Goal: Use online tool/utility: Use online tool/utility

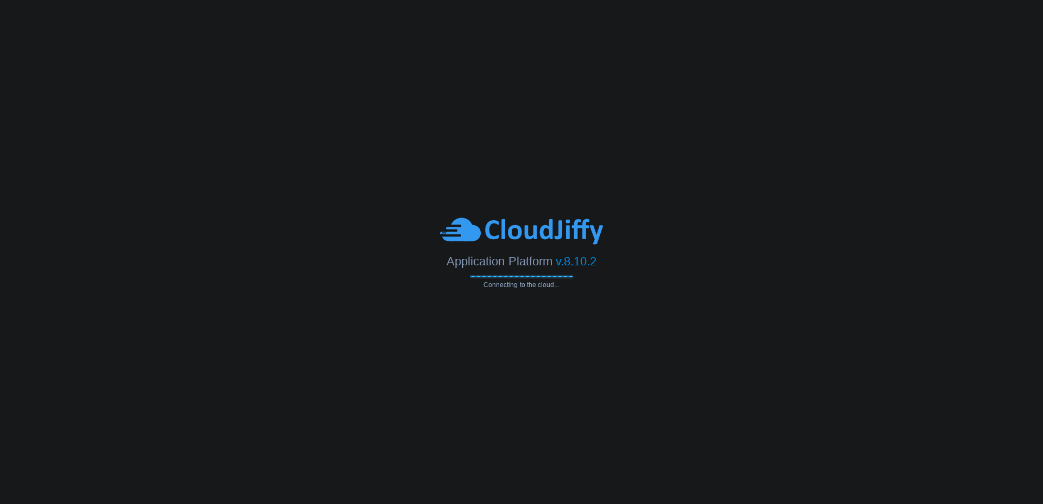
click at [831, 215] on body "Application Platform v.8.10.2 Connecting to the cloud..." at bounding box center [521, 252] width 1043 height 504
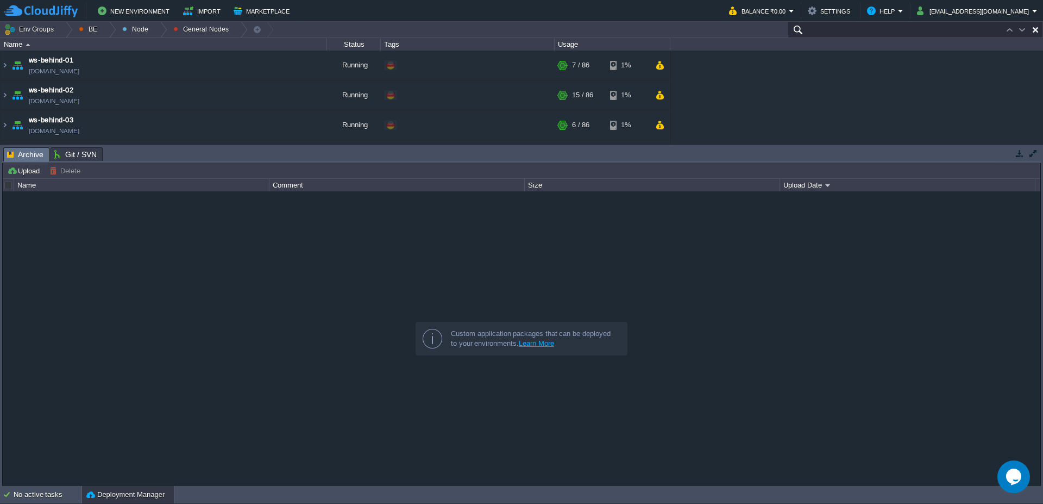
click at [976, 34] on input "text" at bounding box center [915, 30] width 255 height 16
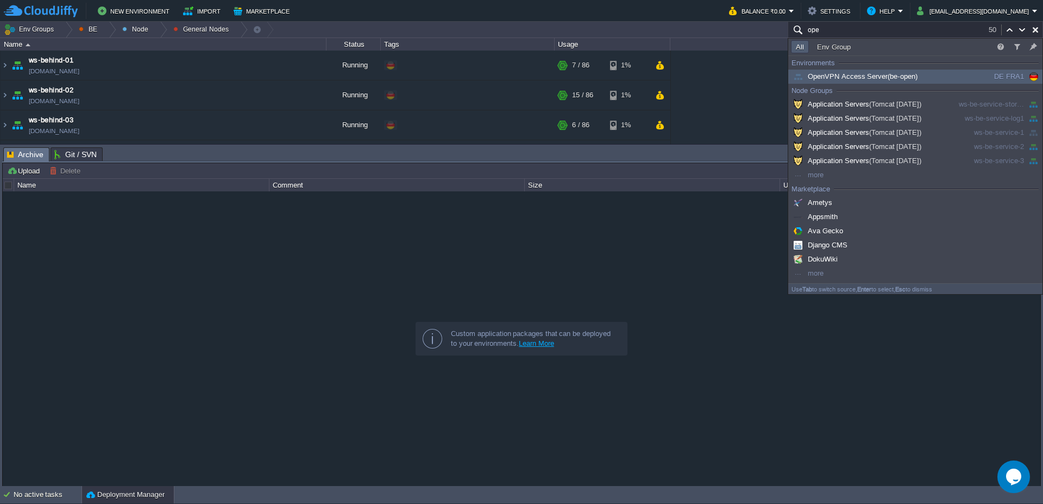
type input "ope"
click at [853, 74] on span "OpenVPN Access Server (be-open)" at bounding box center [854, 76] width 127 height 8
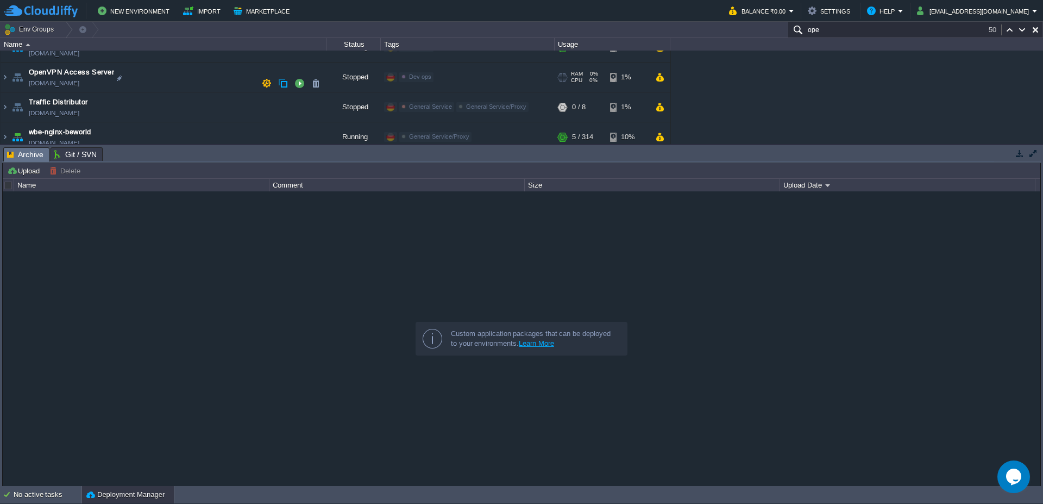
scroll to position [275, 0]
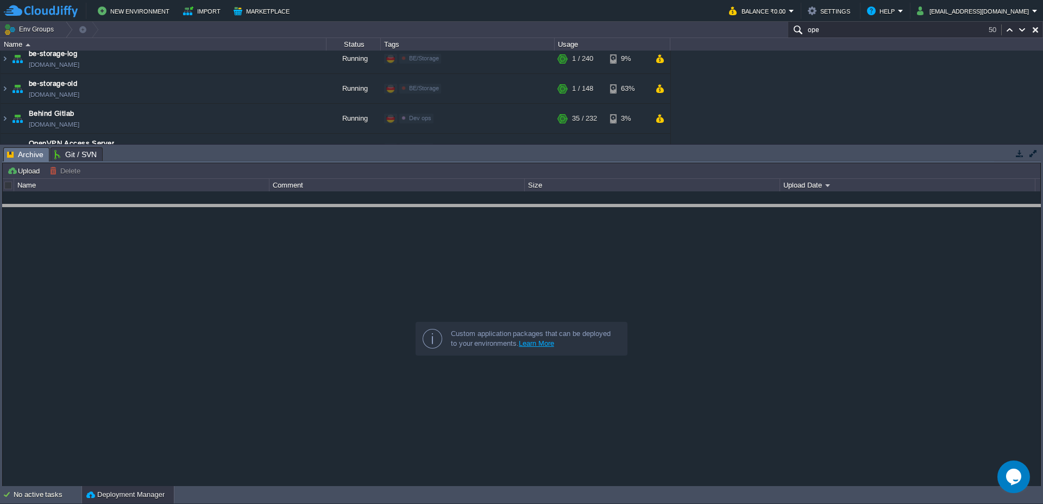
drag, startPoint x: 500, startPoint y: 159, endPoint x: 490, endPoint y: 234, distance: 75.7
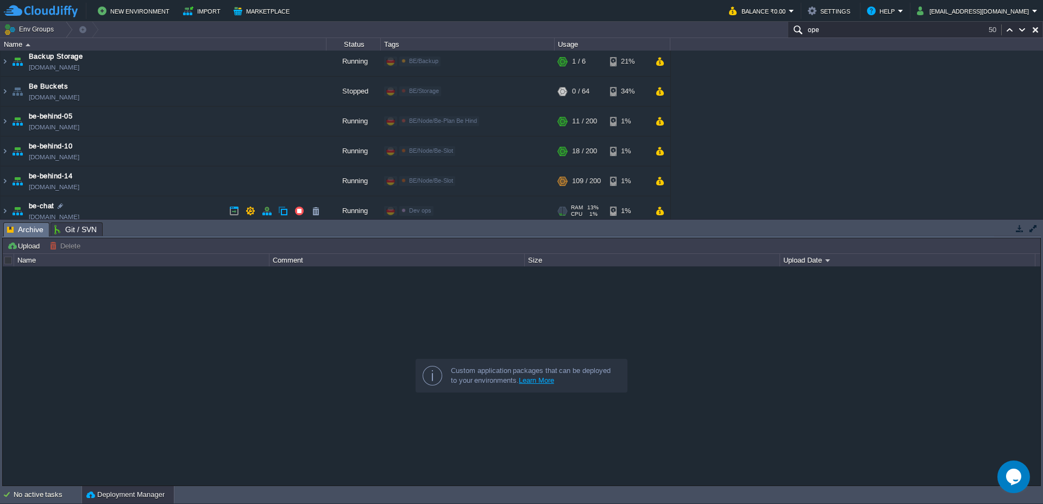
scroll to position [0, 0]
click at [62, 32] on div at bounding box center [65, 30] width 15 height 16
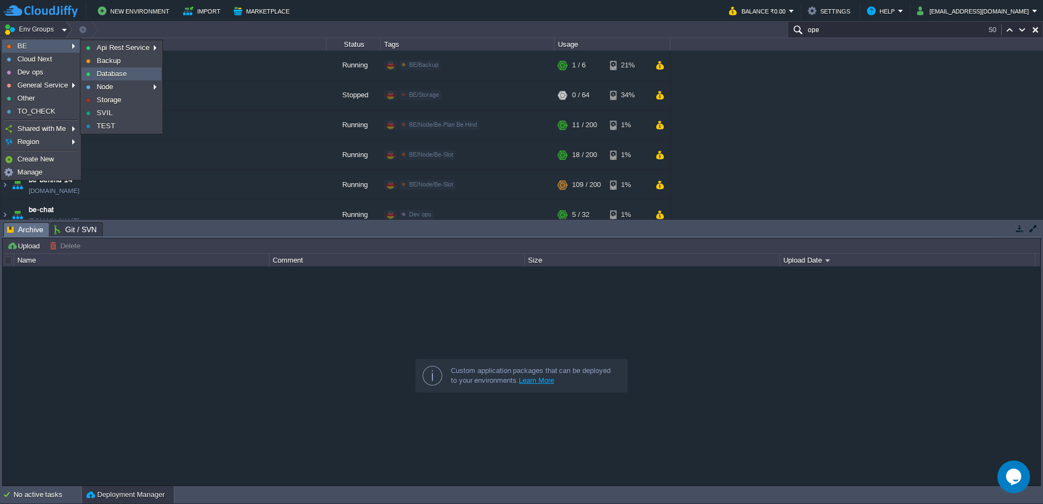
click at [145, 72] on link "Database" at bounding box center [121, 74] width 79 height 12
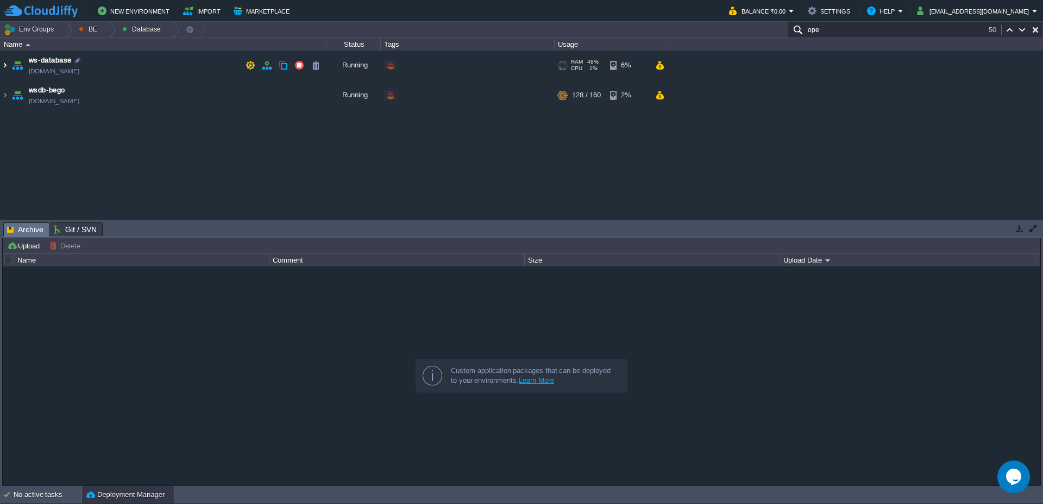
click at [6, 73] on img at bounding box center [5, 65] width 9 height 29
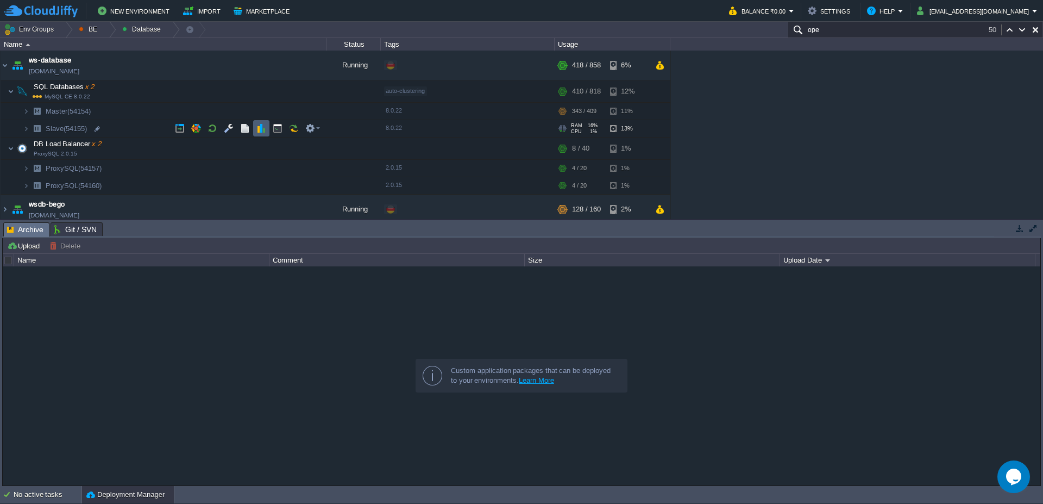
click at [260, 133] on td at bounding box center [261, 128] width 16 height 16
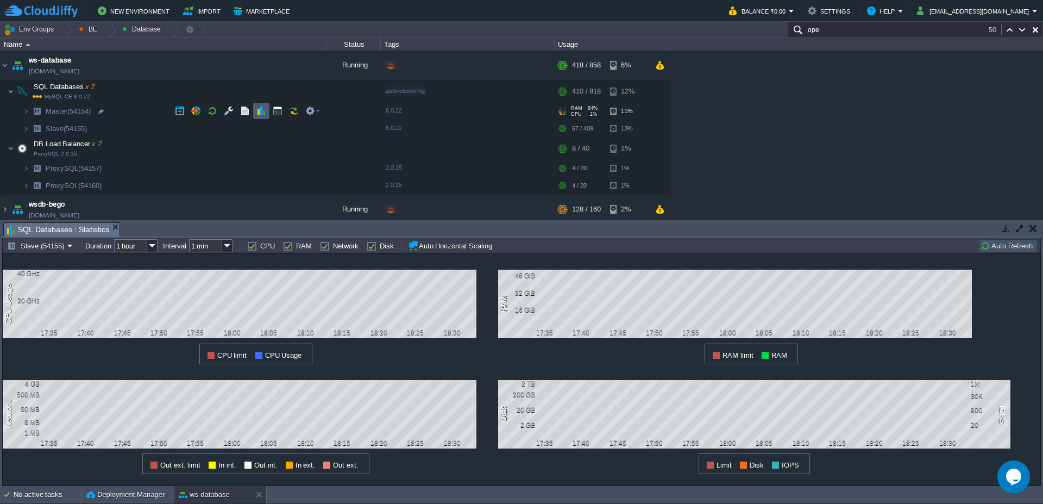
click at [262, 111] on button "button" at bounding box center [261, 111] width 10 height 10
click at [260, 109] on button "button" at bounding box center [261, 111] width 10 height 10
